Goal: Task Accomplishment & Management: Manage account settings

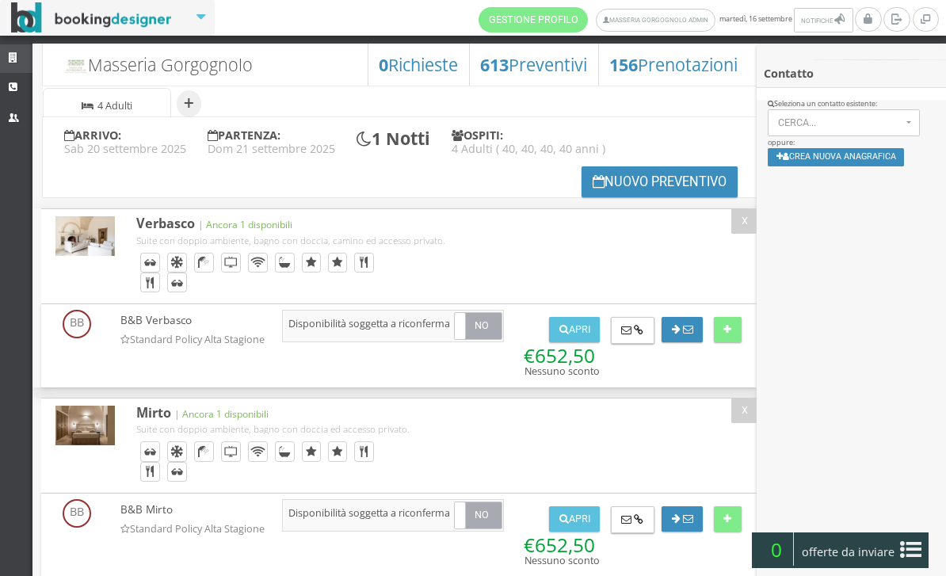
click at [9, 51] on link "Strutture" at bounding box center [16, 58] width 32 height 29
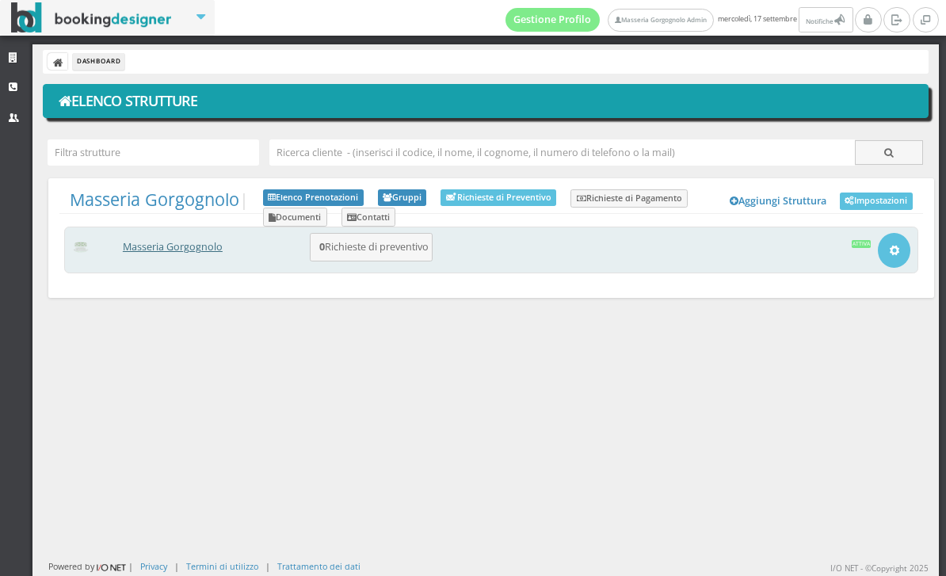
drag, startPoint x: 160, startPoint y: 257, endPoint x: 160, endPoint y: 247, distance: 9.5
click at [160, 257] on div "Masseria Gorgognolo 0 Richieste di preventivo Apri Setup e Impostazioni Attiva" at bounding box center [491, 250] width 854 height 47
click at [164, 242] on link "Masseria Gorgognolo" at bounding box center [173, 246] width 100 height 13
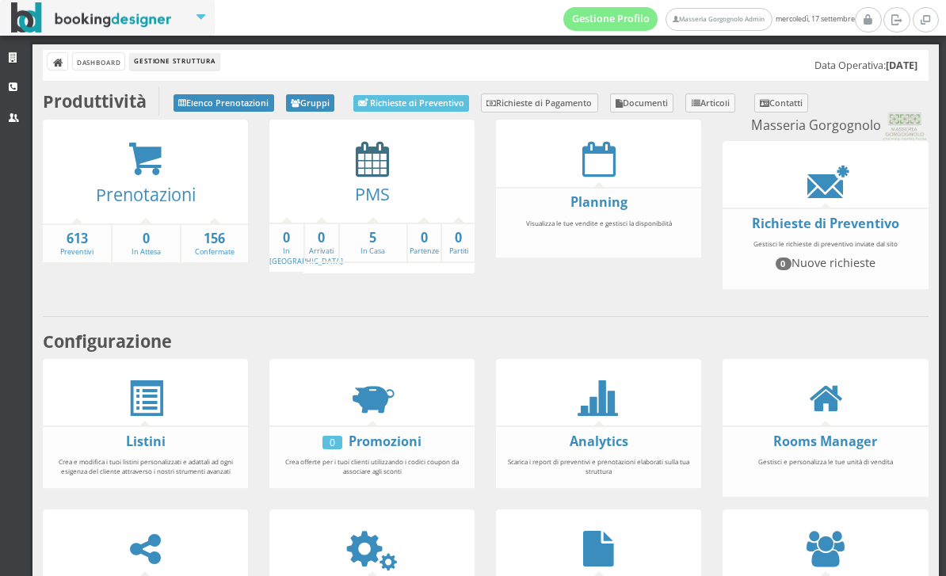
click at [371, 172] on icon at bounding box center [372, 159] width 33 height 36
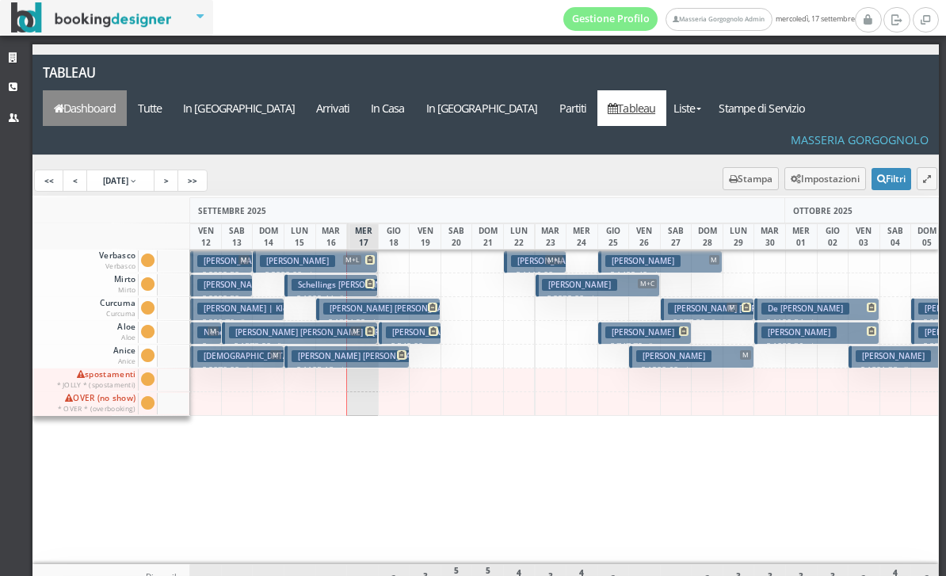
click at [127, 90] on link "Dashboard" at bounding box center [85, 108] width 84 height 36
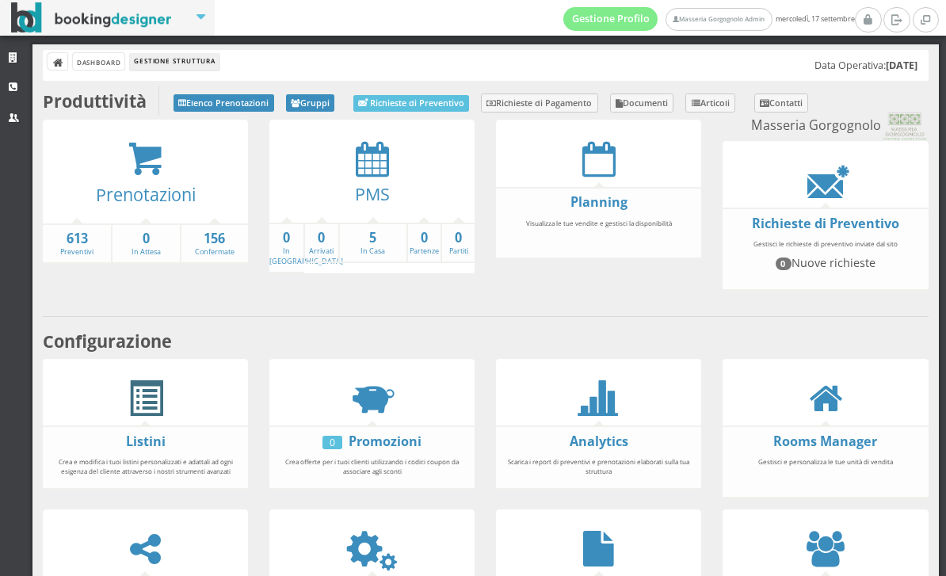
click at [162, 417] on span at bounding box center [146, 399] width 36 height 36
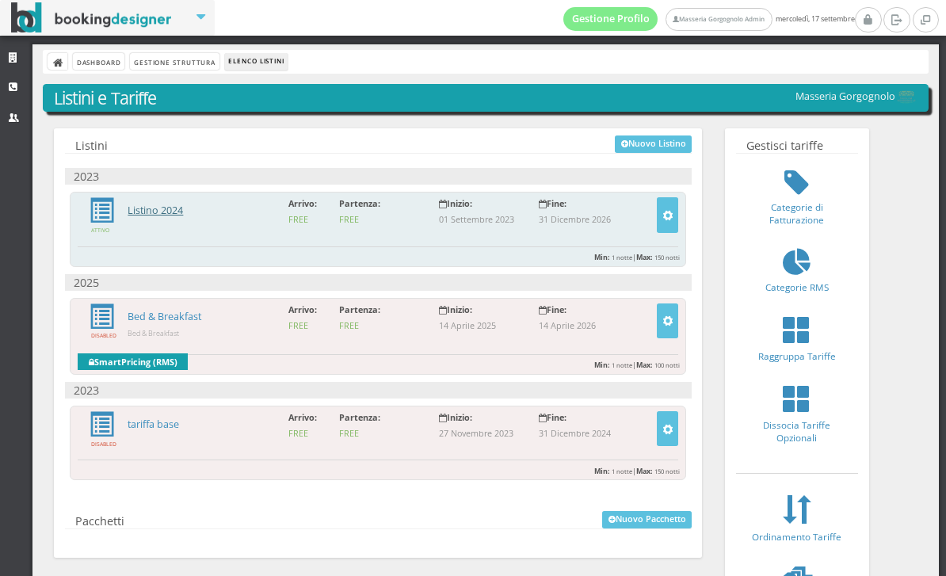
click at [183, 206] on link "Listino 2024" at bounding box center [155, 210] width 55 height 13
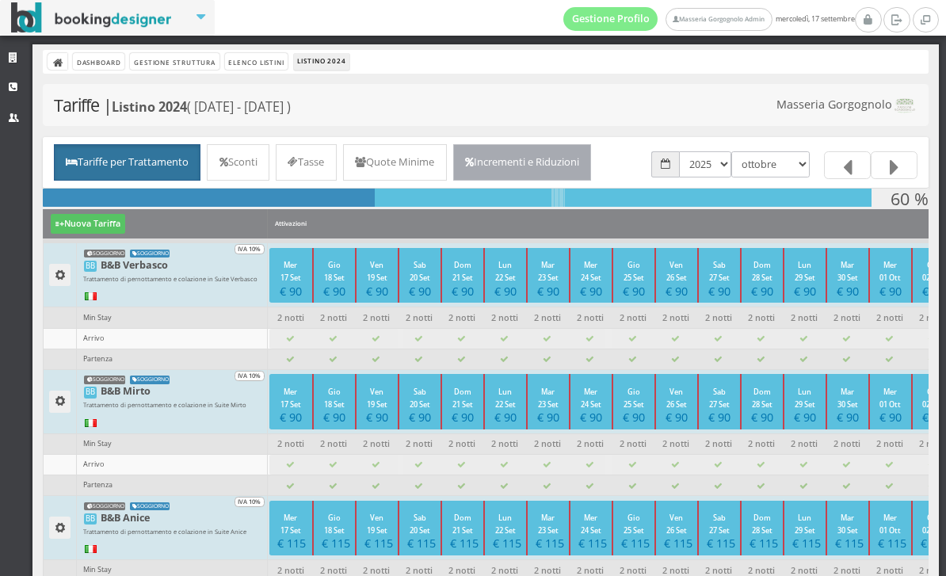
click at [577, 164] on link "Incrementi e Riduzioni" at bounding box center [522, 162] width 139 height 36
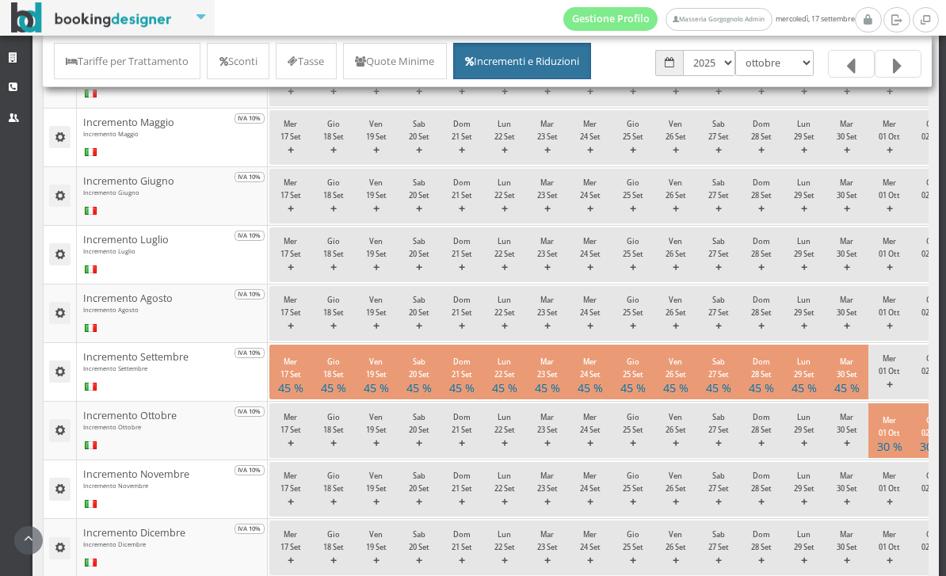
scroll to position [482, 0]
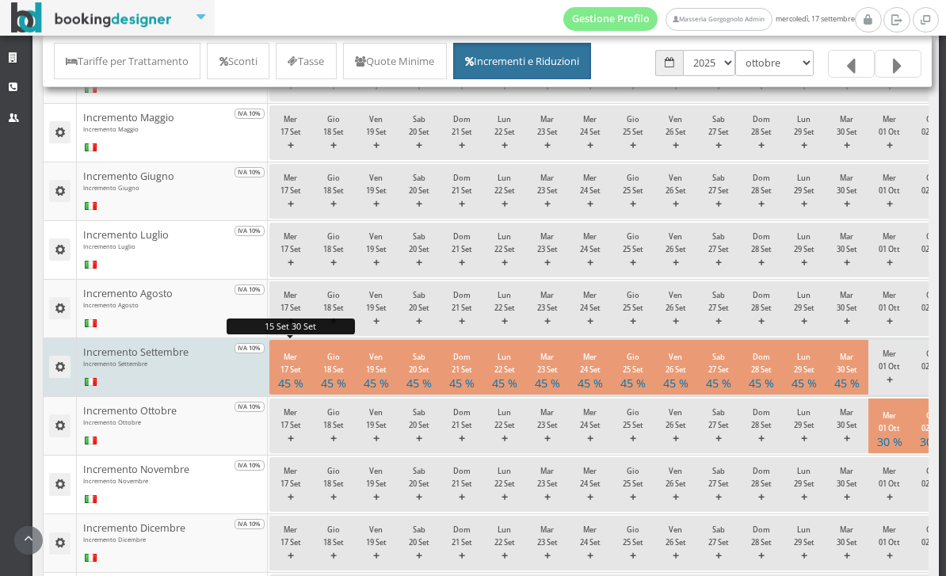
click at [303, 394] on button "Mer 17 Set 45 %" at bounding box center [290, 367] width 43 height 55
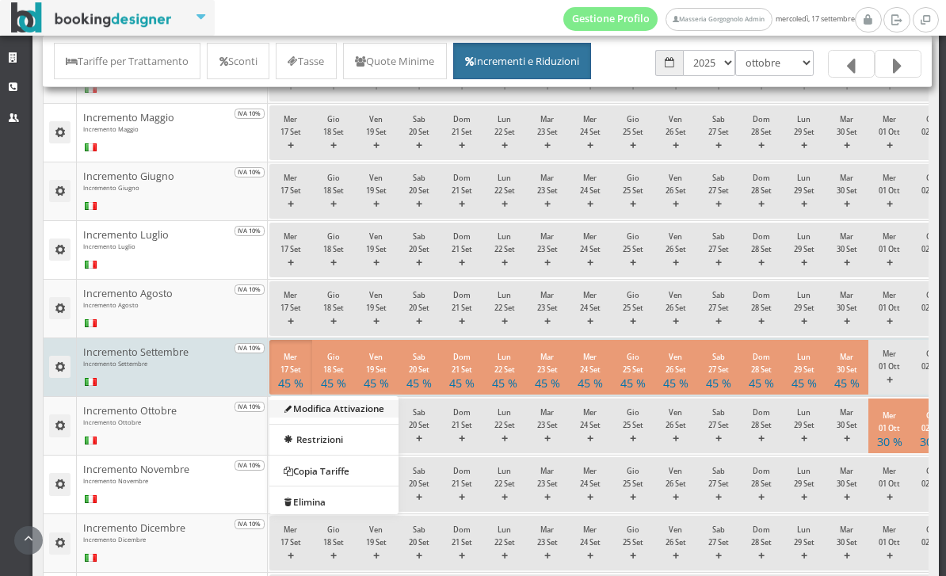
click at [324, 417] on link "Modifica Attivazione" at bounding box center [333, 407] width 129 height 17
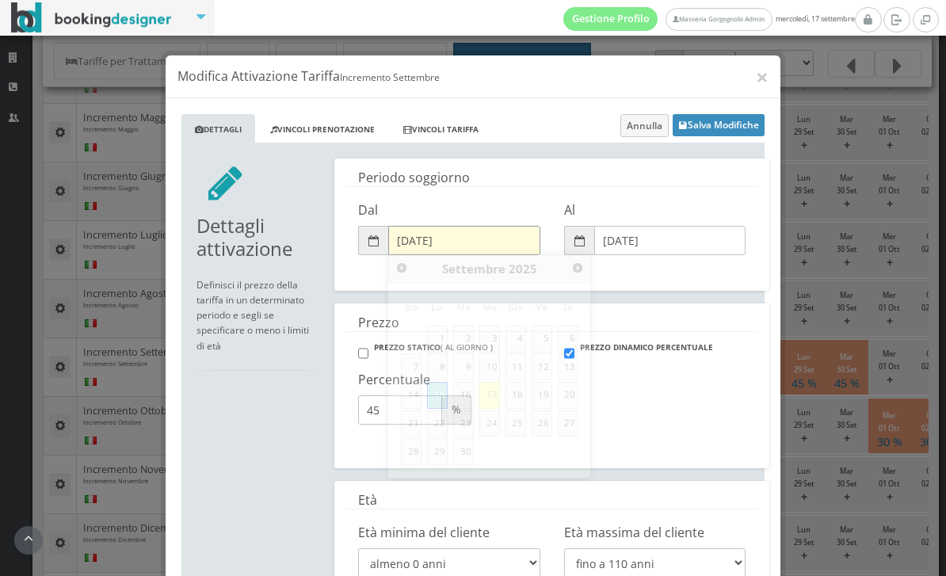
click at [441, 246] on input "15/09/2025" at bounding box center [464, 240] width 152 height 29
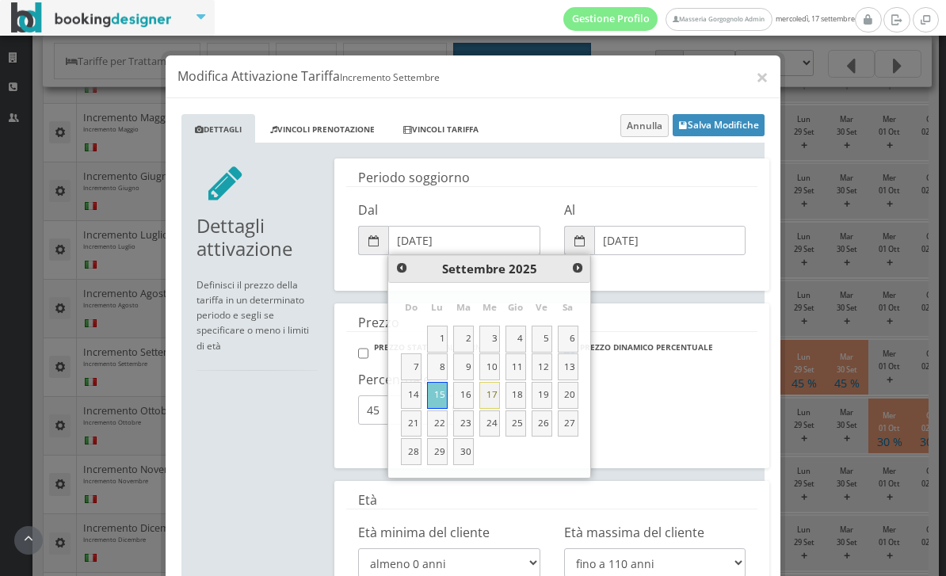
click at [494, 385] on link "17" at bounding box center [489, 395] width 21 height 27
type input "[DATE]"
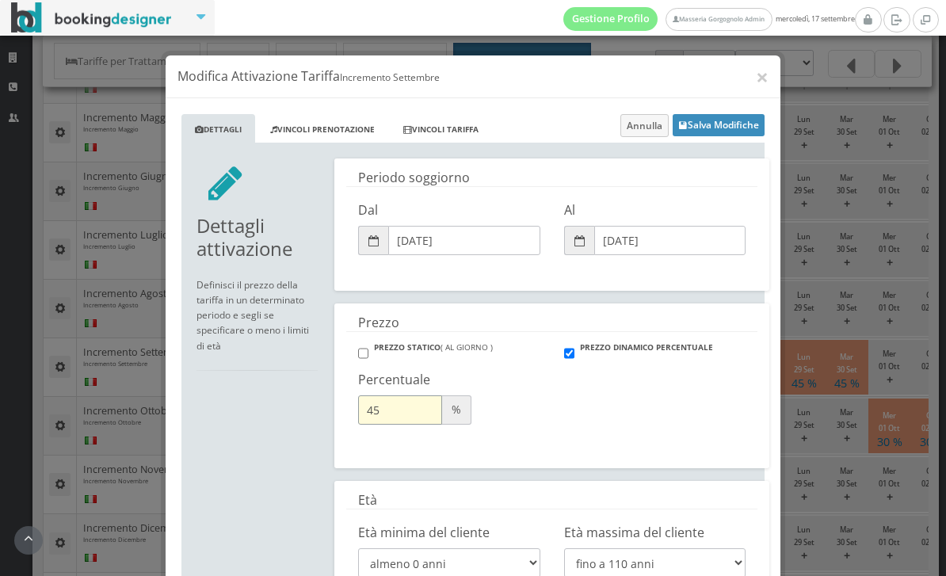
click at [400, 407] on input "45" at bounding box center [400, 409] width 84 height 29
type input "4"
type input "38"
click at [741, 115] on button "Salva Modifiche" at bounding box center [718, 125] width 92 height 22
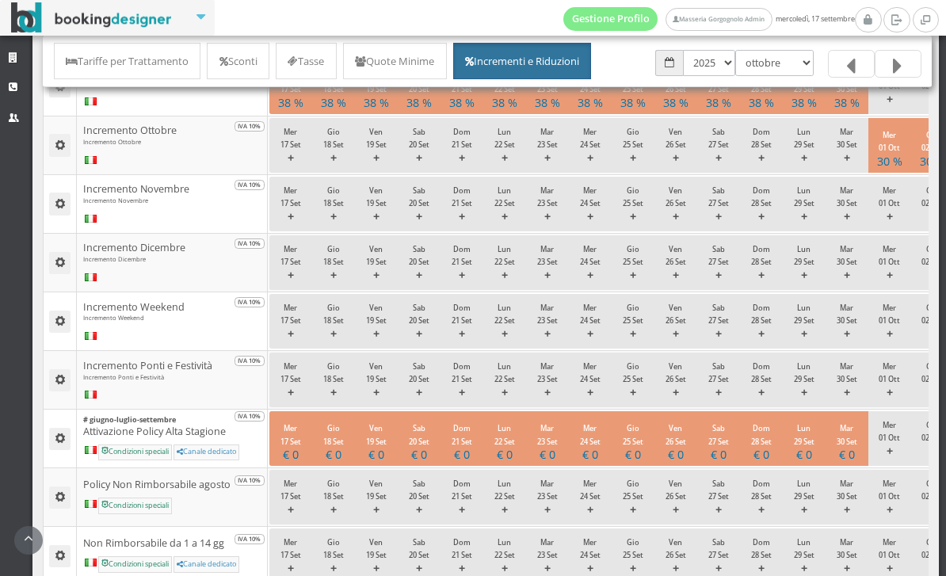
scroll to position [779, 0]
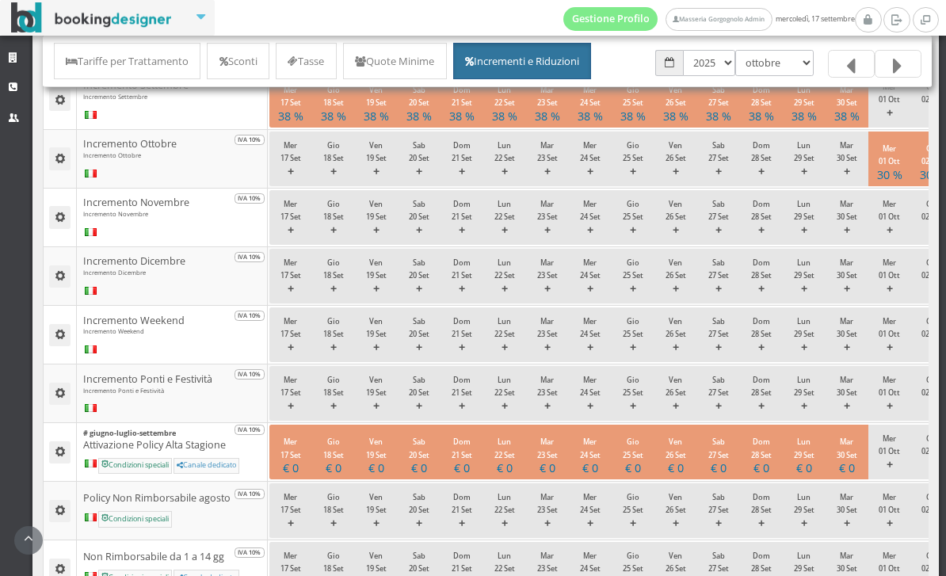
click at [908, 66] on link at bounding box center [897, 64] width 47 height 28
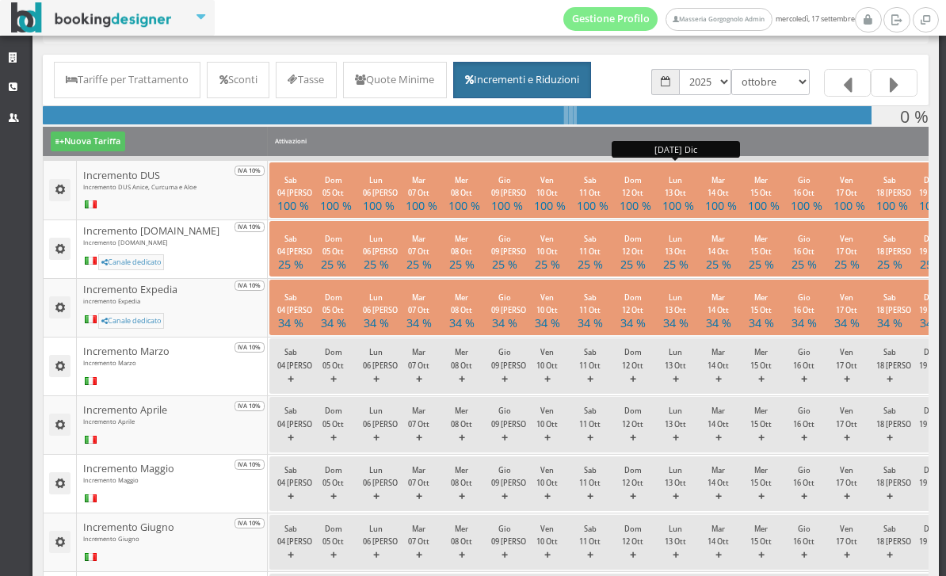
scroll to position [74, 0]
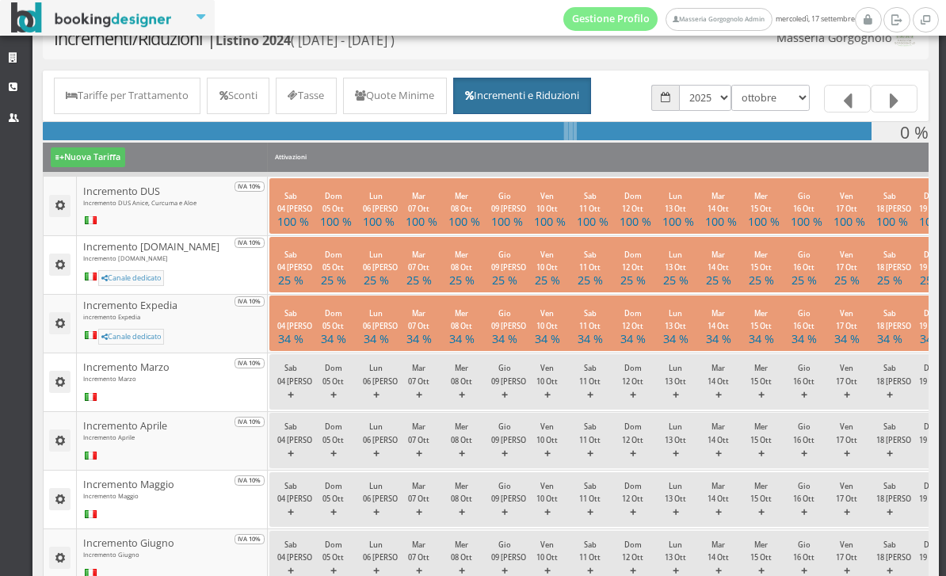
click at [847, 99] on icon at bounding box center [848, 101] width 10 height 25
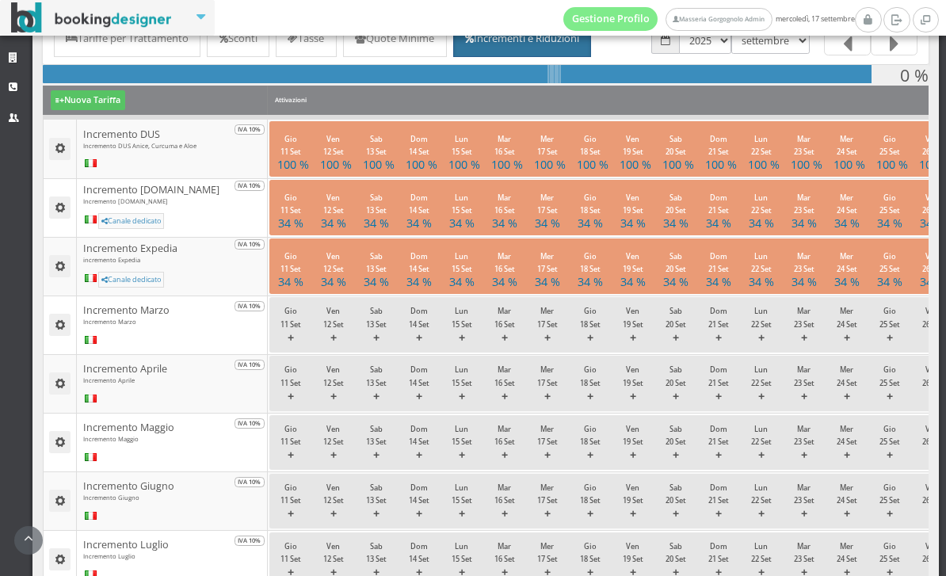
scroll to position [48, 0]
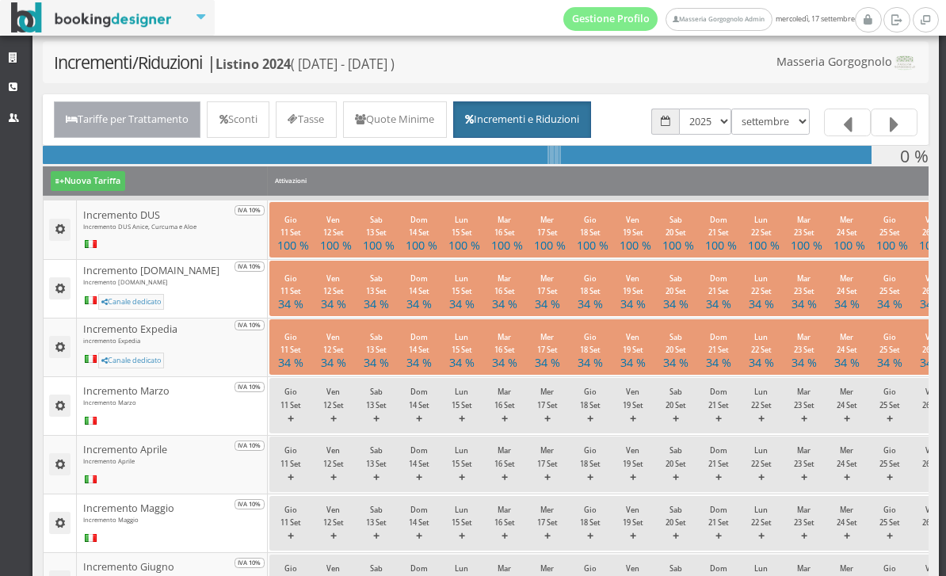
click at [141, 102] on link "Tariffe per Trattamento" at bounding box center [127, 119] width 147 height 36
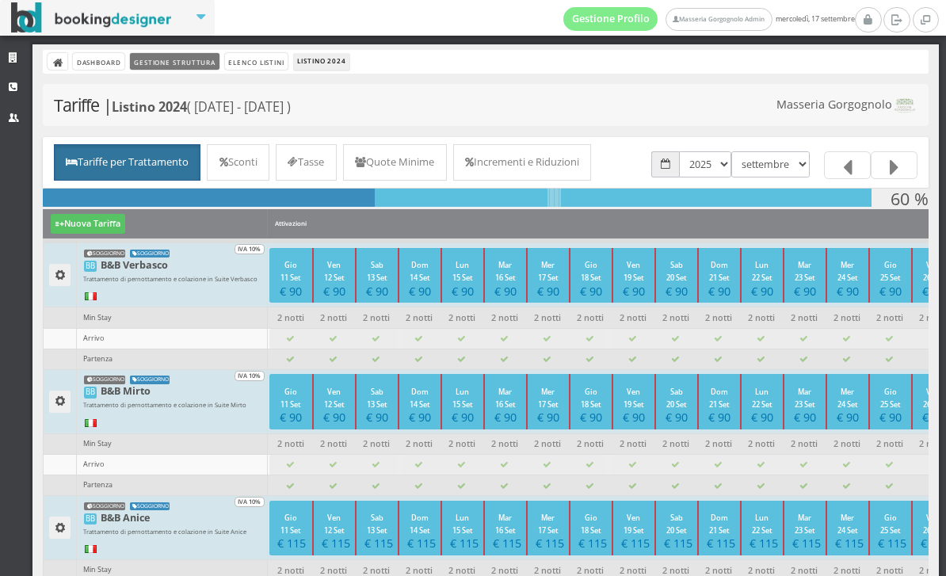
click at [213, 64] on link "Gestione Struttura" at bounding box center [174, 61] width 89 height 17
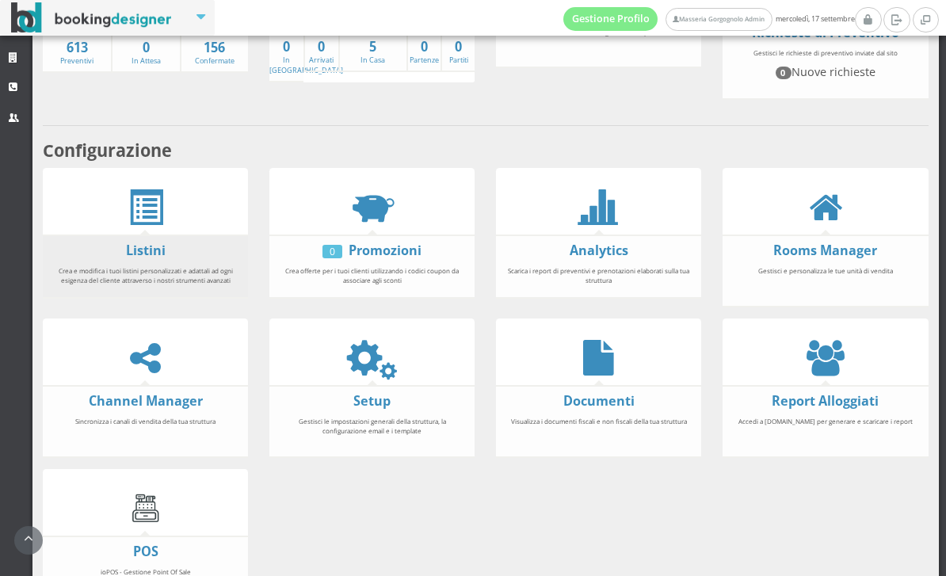
scroll to position [49, 0]
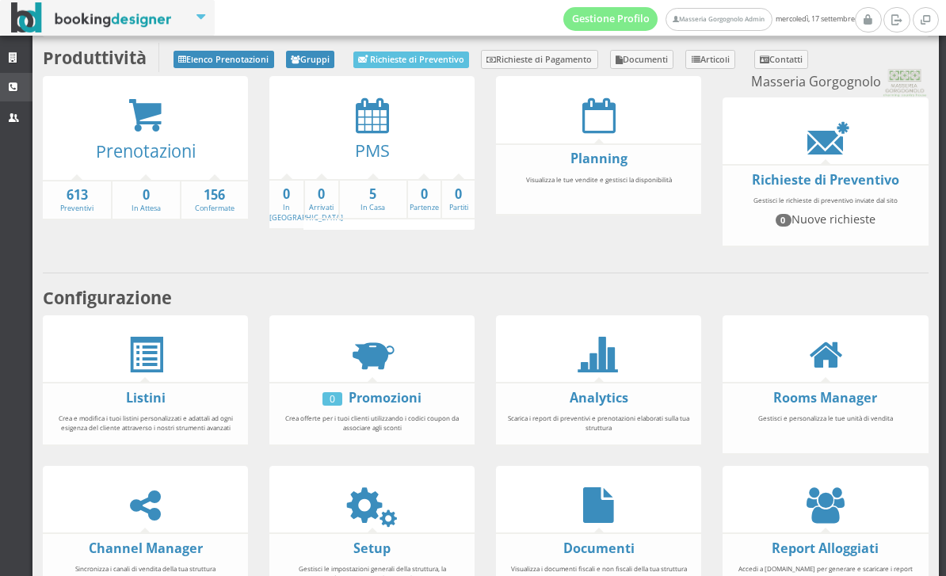
click at [23, 79] on link "CRM" at bounding box center [16, 87] width 32 height 29
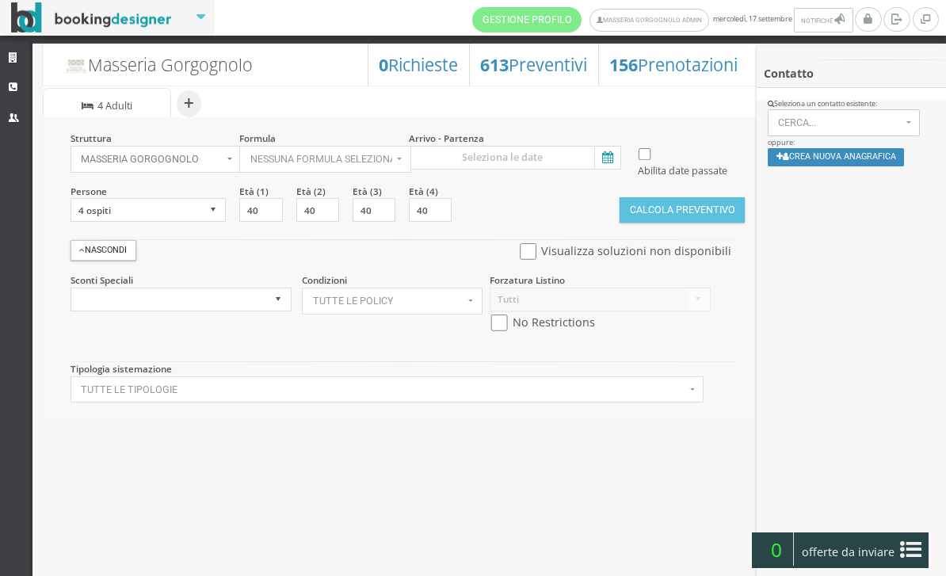
select select
click at [607, 157] on icon at bounding box center [606, 157] width 24 height 21
click at [607, 157] on input at bounding box center [515, 158] width 212 height 24
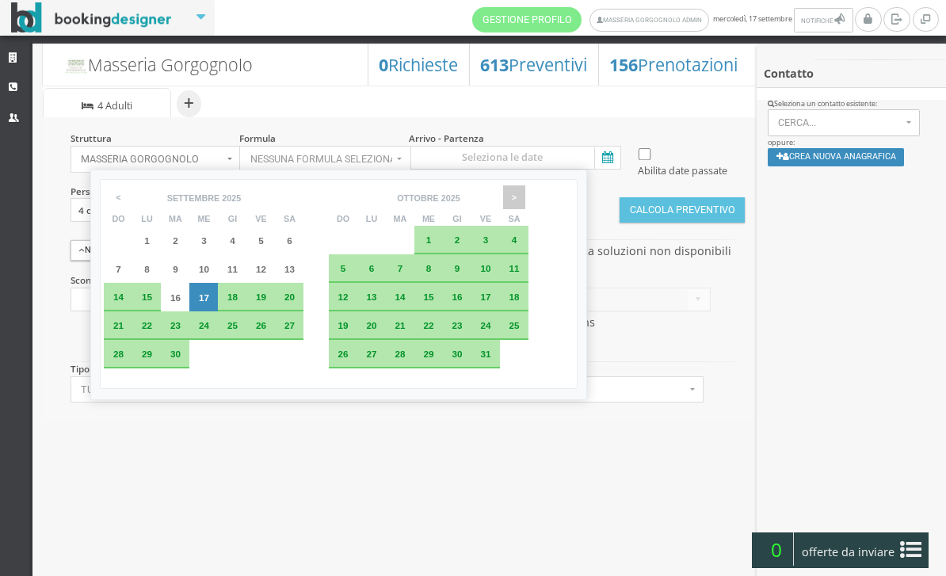
click at [525, 202] on span ">" at bounding box center [514, 197] width 22 height 24
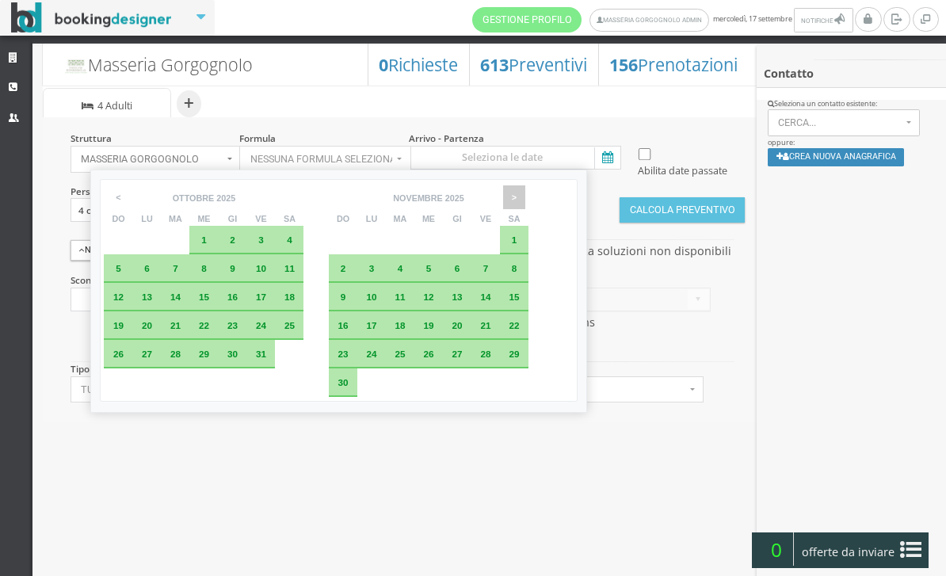
click at [525, 202] on span ">" at bounding box center [514, 197] width 22 height 24
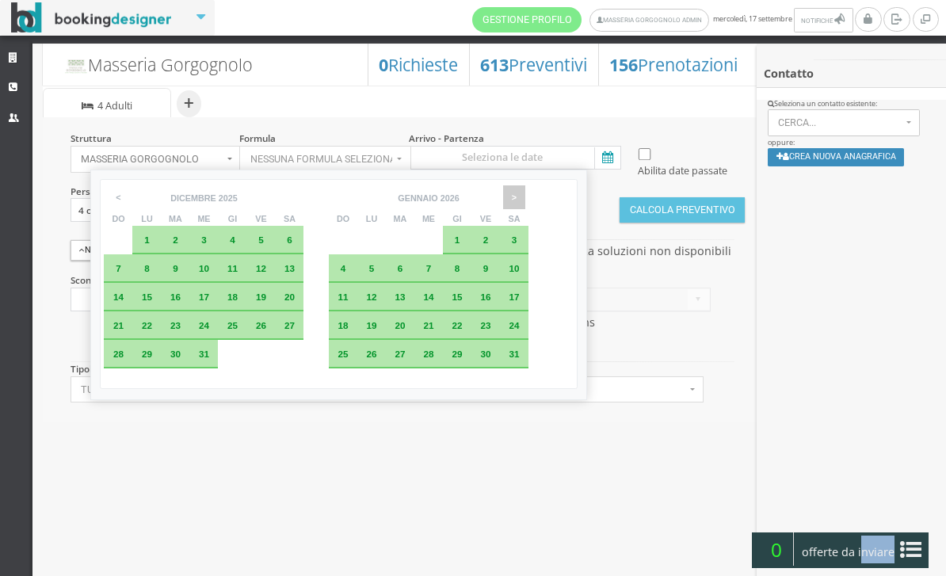
click at [525, 202] on span ">" at bounding box center [514, 197] width 22 height 24
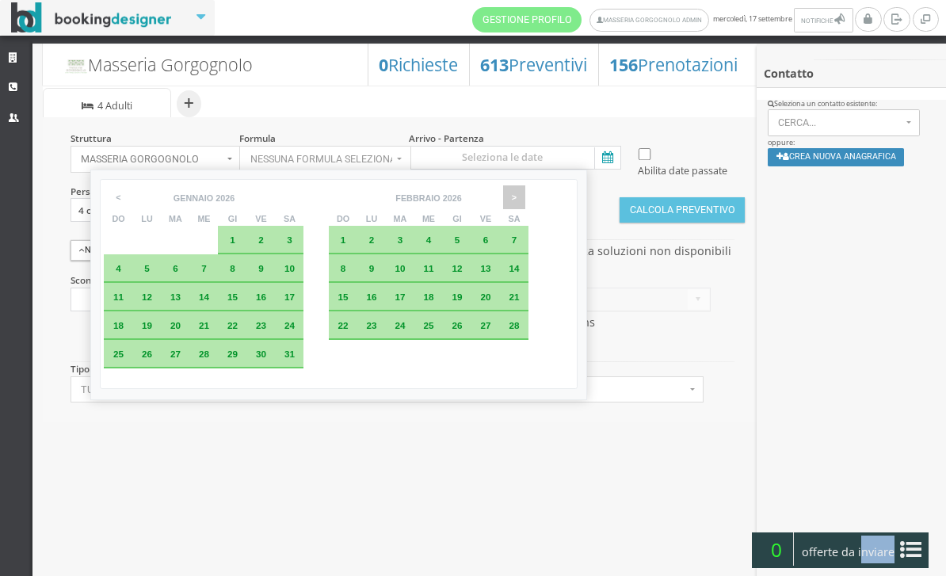
click at [525, 203] on span ">" at bounding box center [514, 197] width 22 height 24
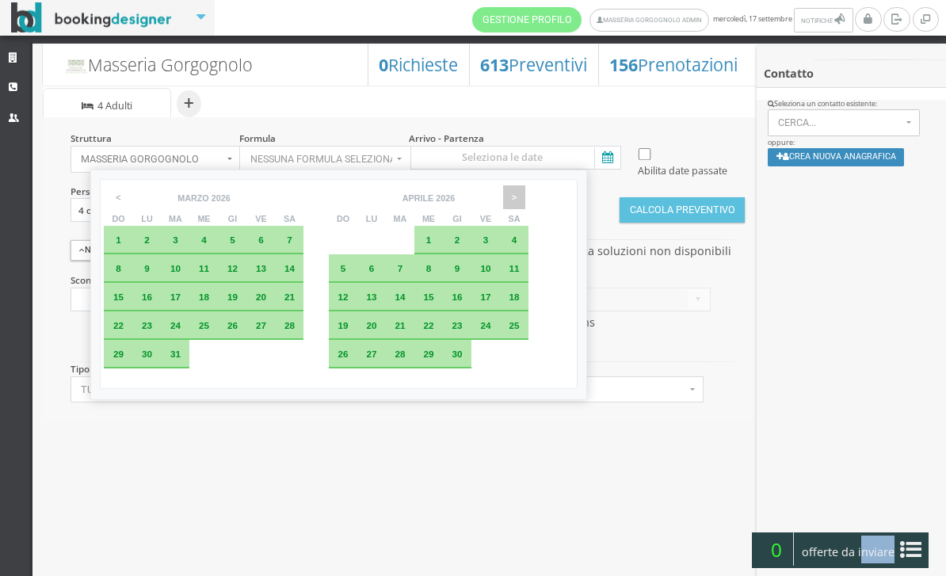
click at [525, 203] on span ">" at bounding box center [514, 197] width 22 height 24
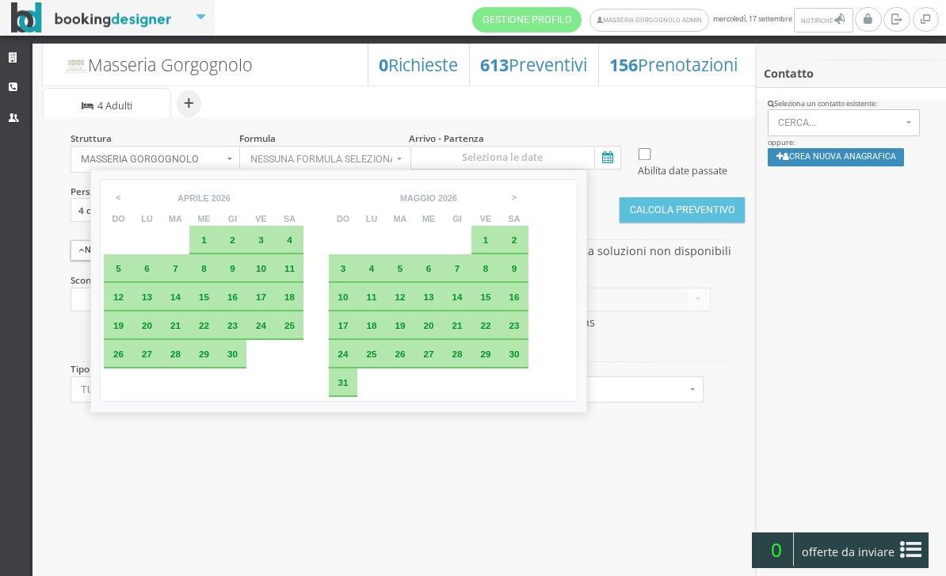
click at [376, 302] on span "11" at bounding box center [371, 296] width 10 height 10
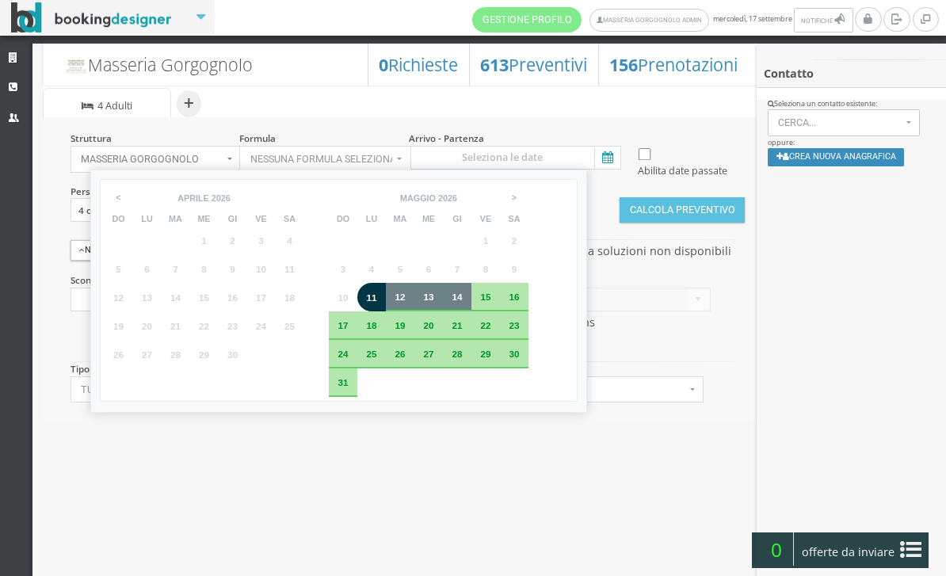
click at [462, 302] on span "14" at bounding box center [456, 296] width 10 height 10
type input "11 mag 2026 - 14 mag 2026"
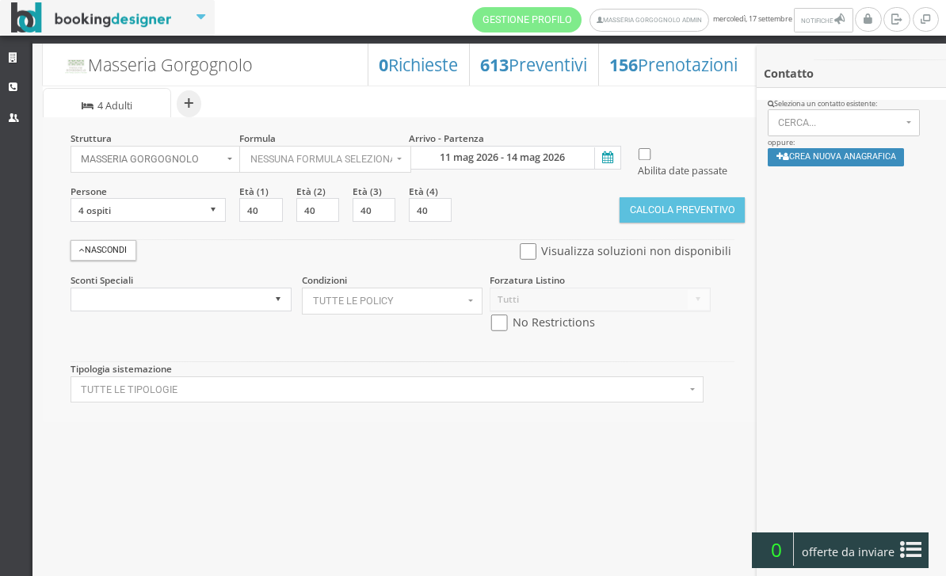
click at [652, 223] on button "Calcola Preventivo" at bounding box center [681, 209] width 125 height 25
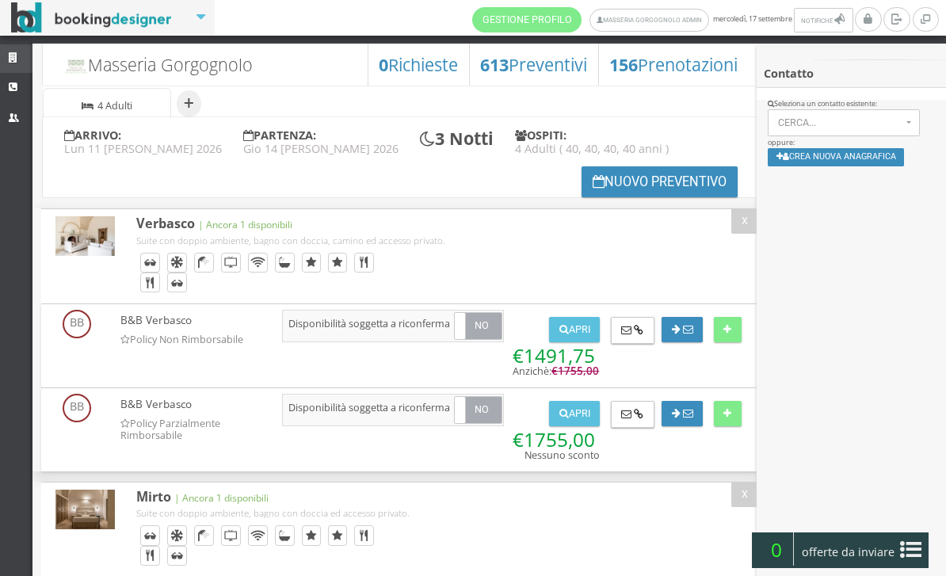
click at [18, 63] on link "Strutture" at bounding box center [16, 58] width 32 height 29
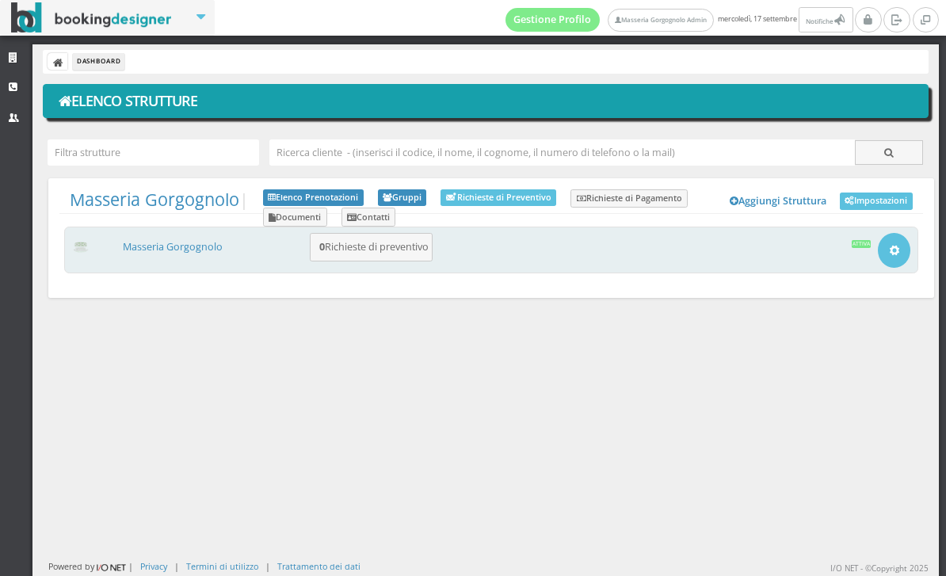
click at [162, 256] on div "Masseria Gorgognolo 0 Richieste di preventivo Apri Setup e Impostazioni Attiva" at bounding box center [491, 250] width 854 height 47
click at [162, 246] on link "Masseria Gorgognolo" at bounding box center [173, 246] width 100 height 13
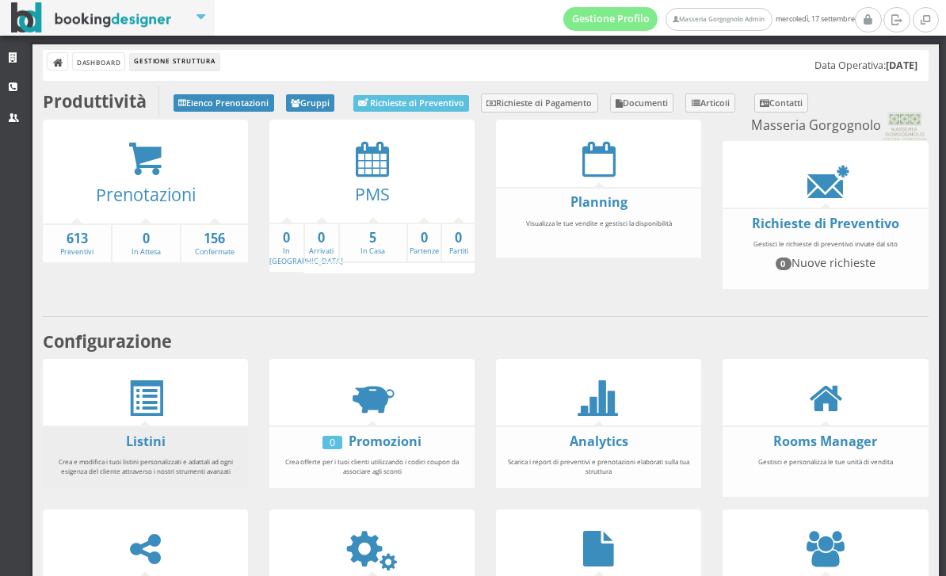
scroll to position [172, 0]
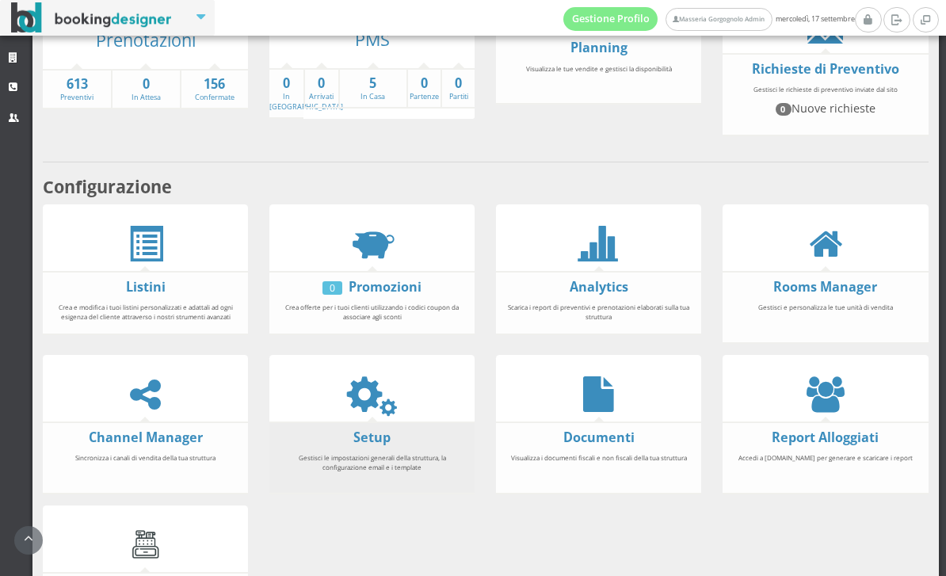
click at [349, 447] on strong "Setup" at bounding box center [371, 437] width 205 height 18
click at [360, 446] on link "Setup" at bounding box center [371, 436] width 37 height 17
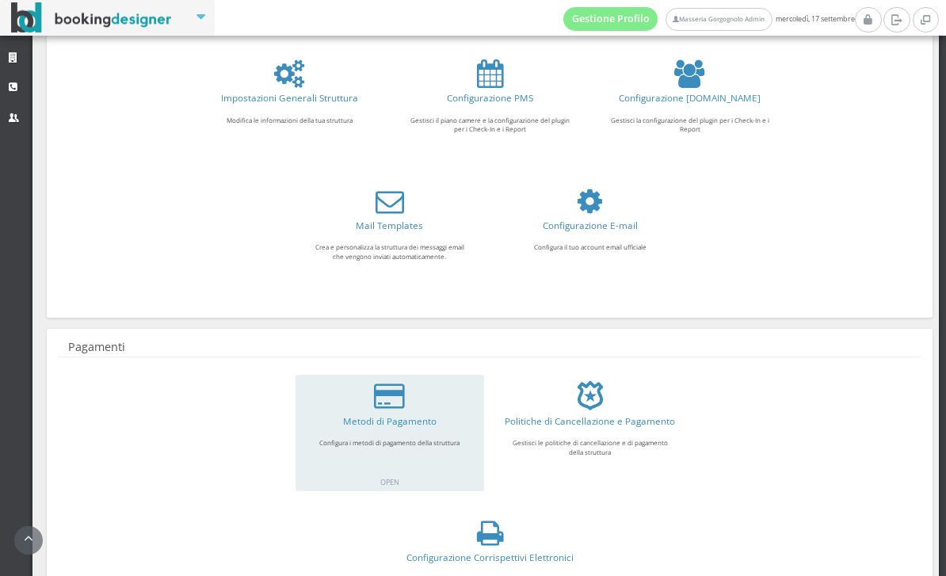
scroll to position [137, 0]
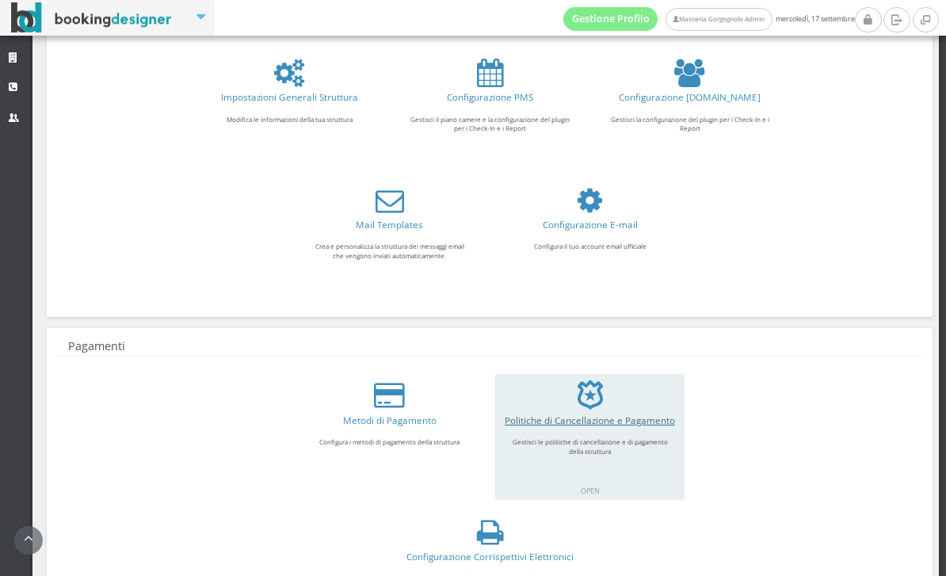
click at [591, 426] on link "Politiche di Cancellazione e Pagamento" at bounding box center [589, 419] width 170 height 13
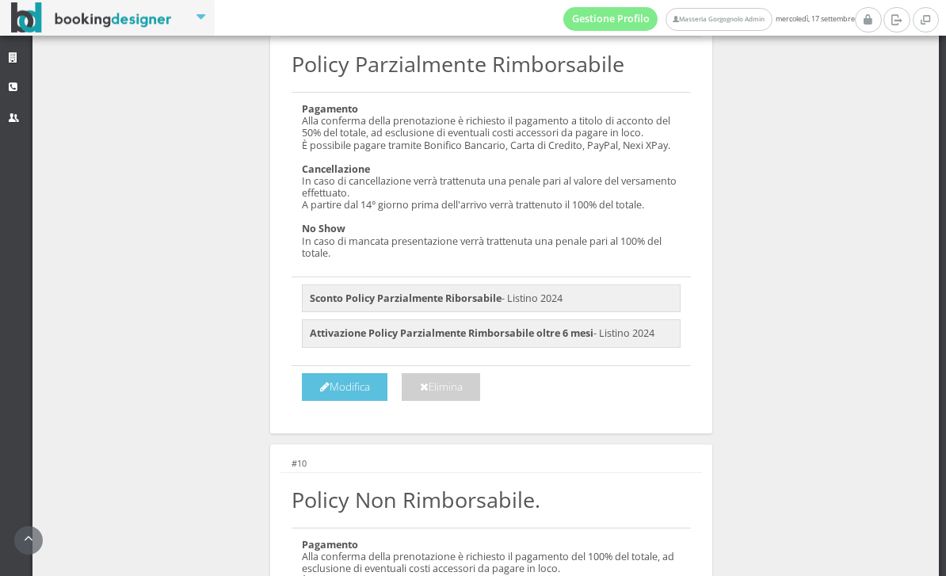
scroll to position [2096, 0]
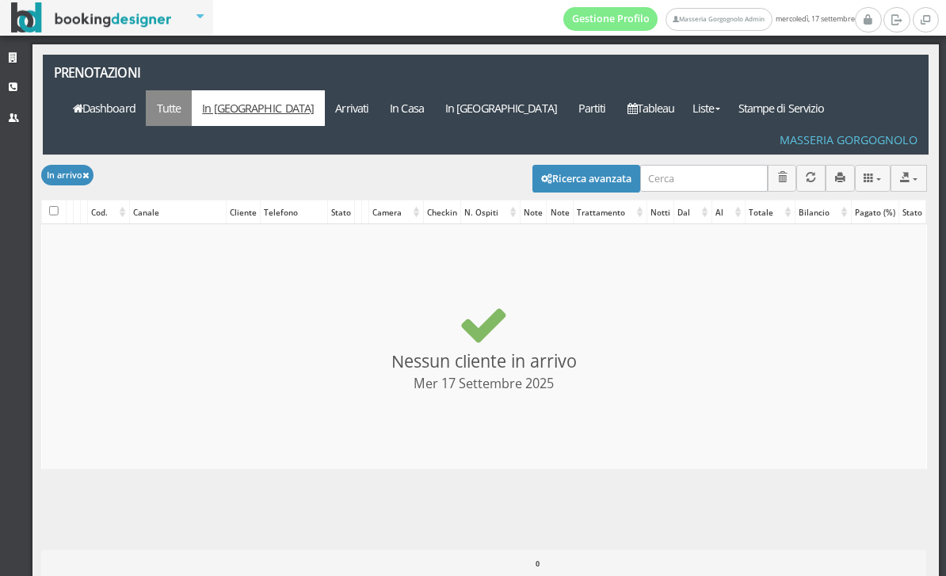
click at [192, 90] on link "Tutte" at bounding box center [169, 108] width 46 height 36
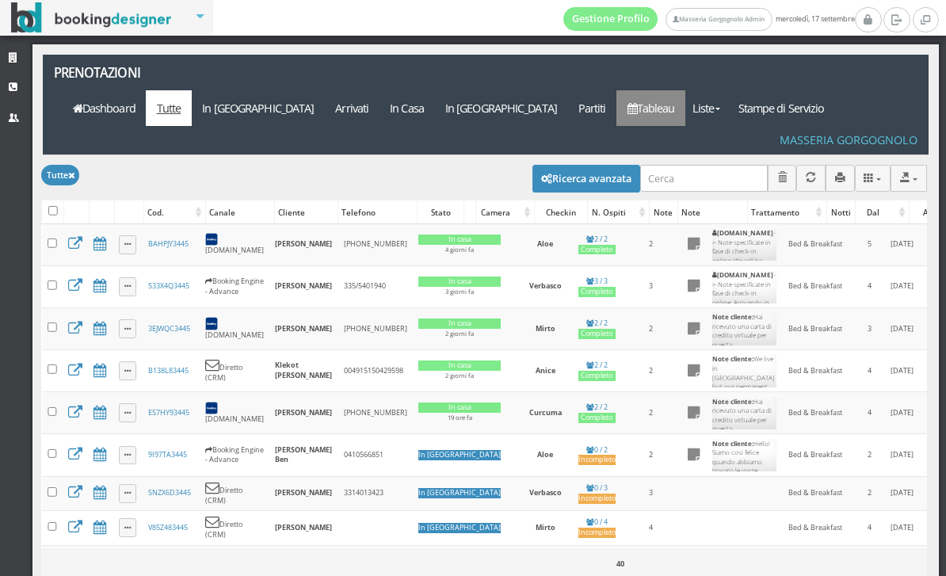
click at [685, 90] on link "Tableau" at bounding box center [650, 108] width 69 height 36
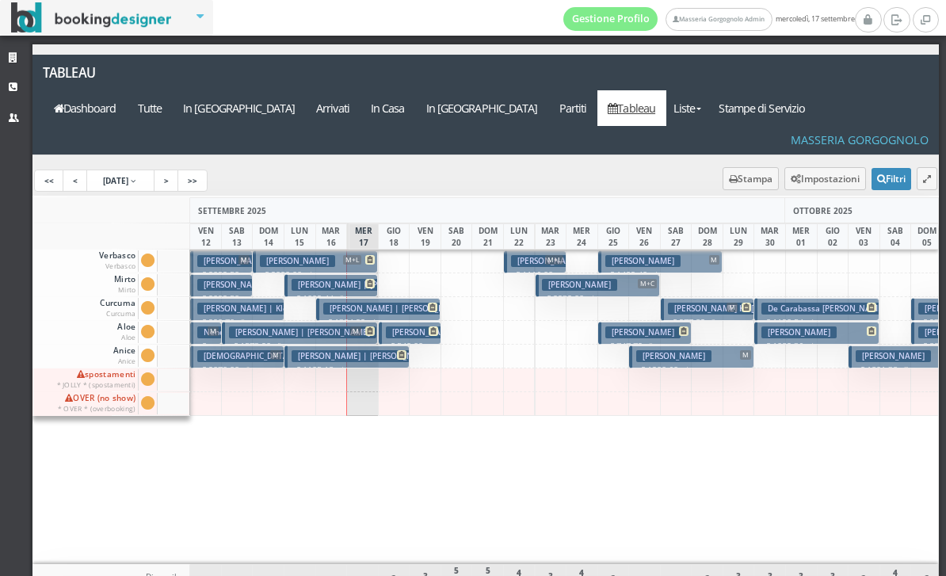
click at [520, 255] on h3 "[PERSON_NAME]" at bounding box center [548, 261] width 75 height 12
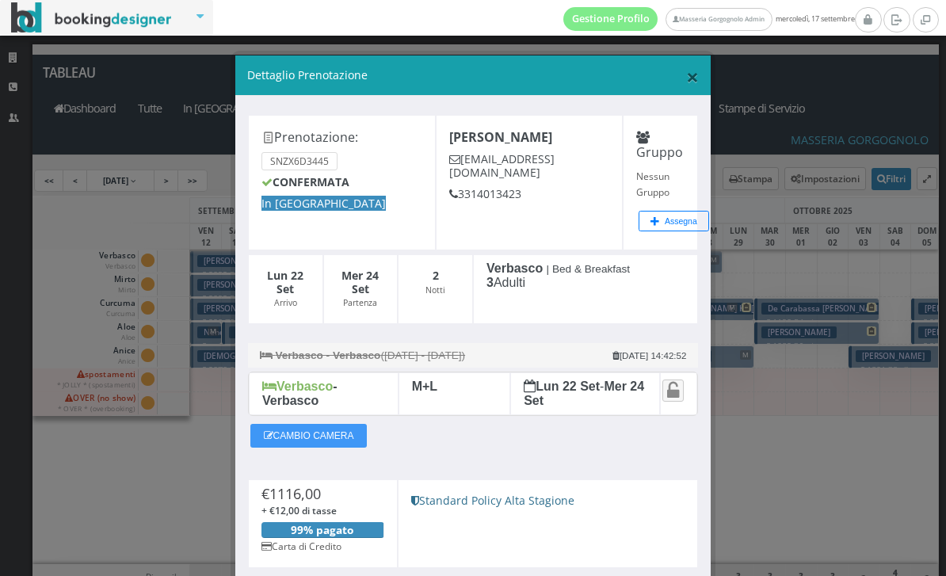
click at [687, 79] on span "×" at bounding box center [692, 77] width 13 height 30
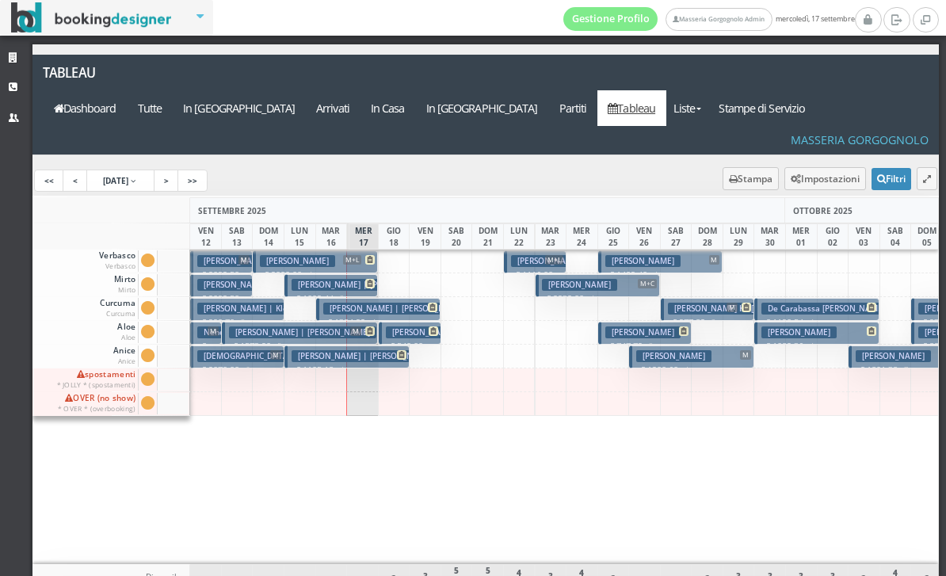
click at [420, 303] on h3 "[PERSON_NAME] | [PERSON_NAME]" at bounding box center [396, 309] width 147 height 12
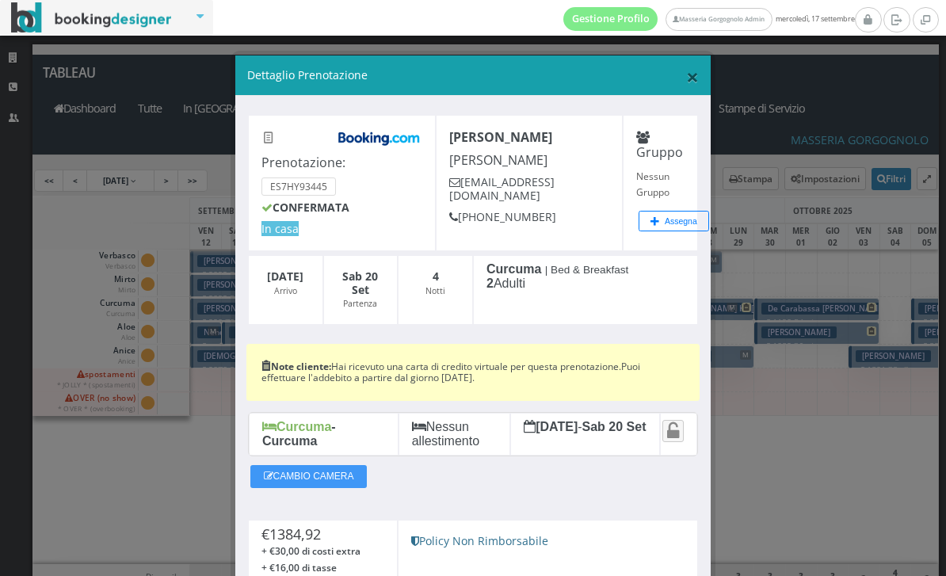
click at [695, 78] on span "×" at bounding box center [692, 77] width 13 height 30
